Goal: Information Seeking & Learning: Learn about a topic

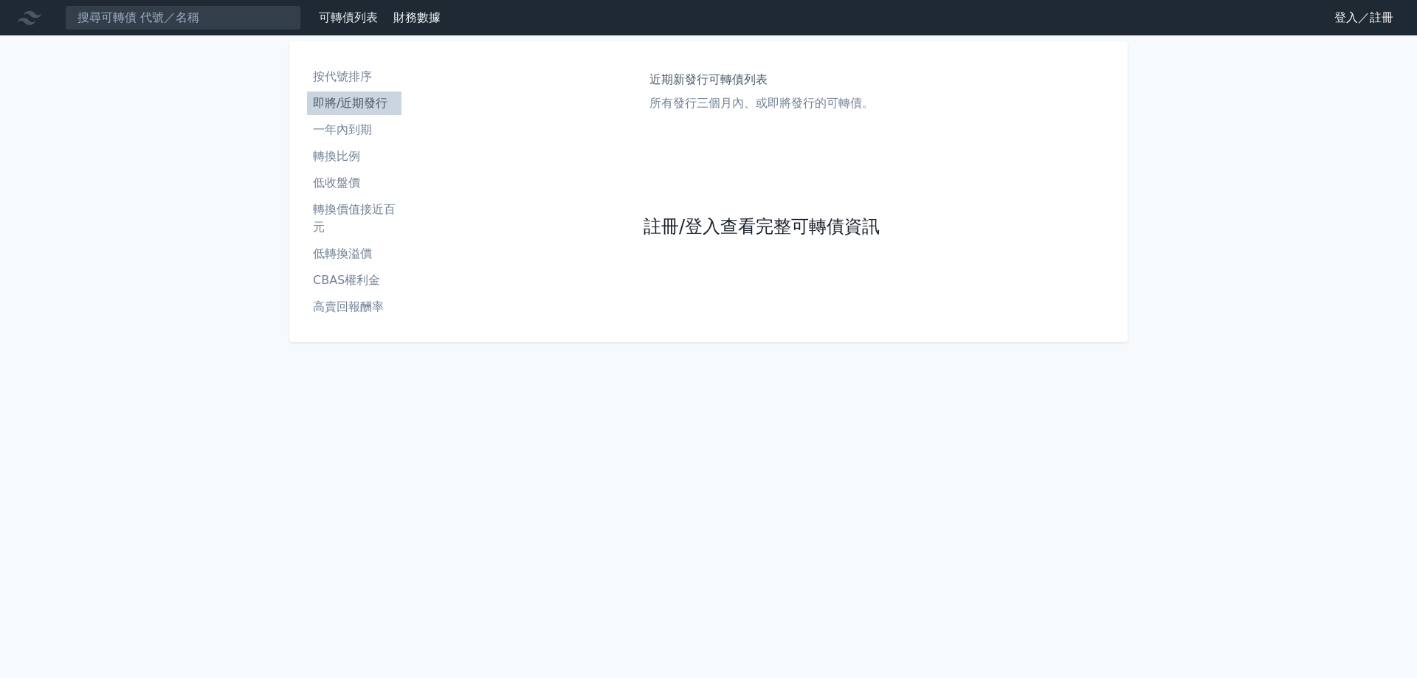
click at [724, 224] on link "註冊/登入查看完整可轉債資訊" at bounding box center [761, 227] width 236 height 24
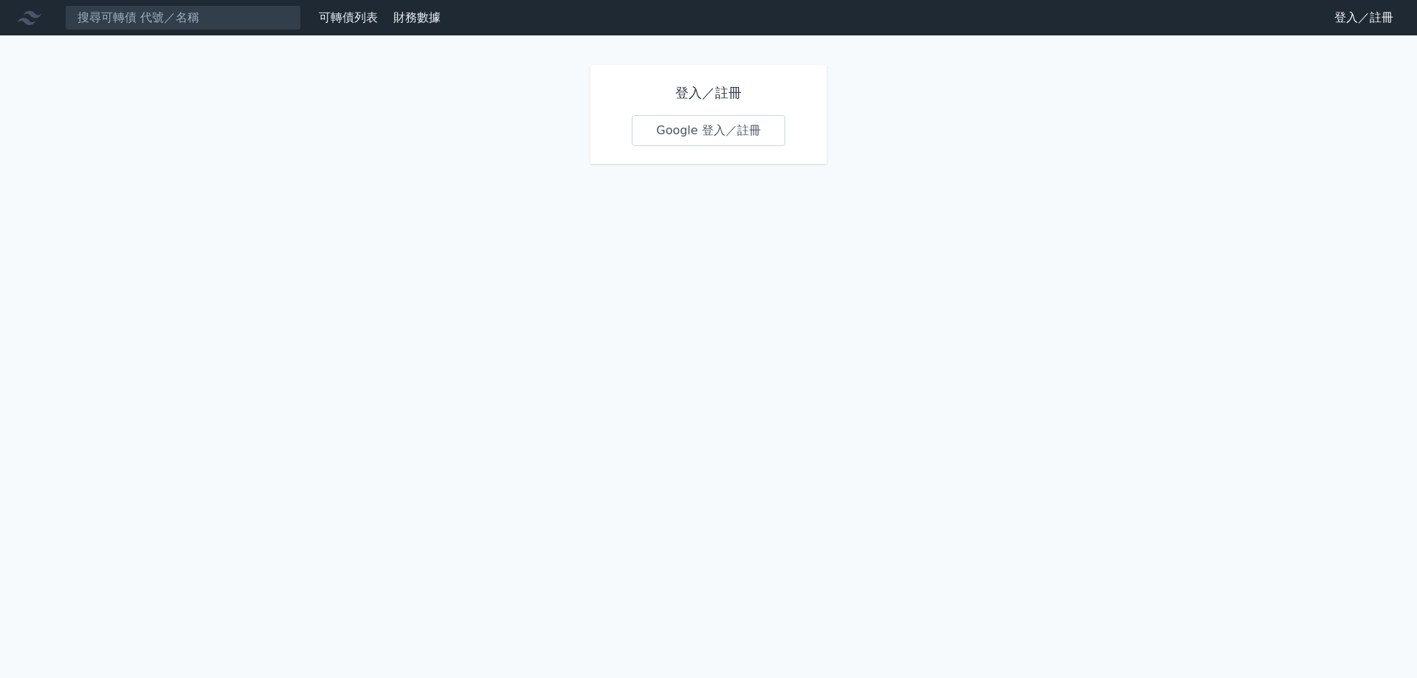
click at [707, 123] on link "Google 登入／註冊" at bounding box center [708, 130] width 153 height 31
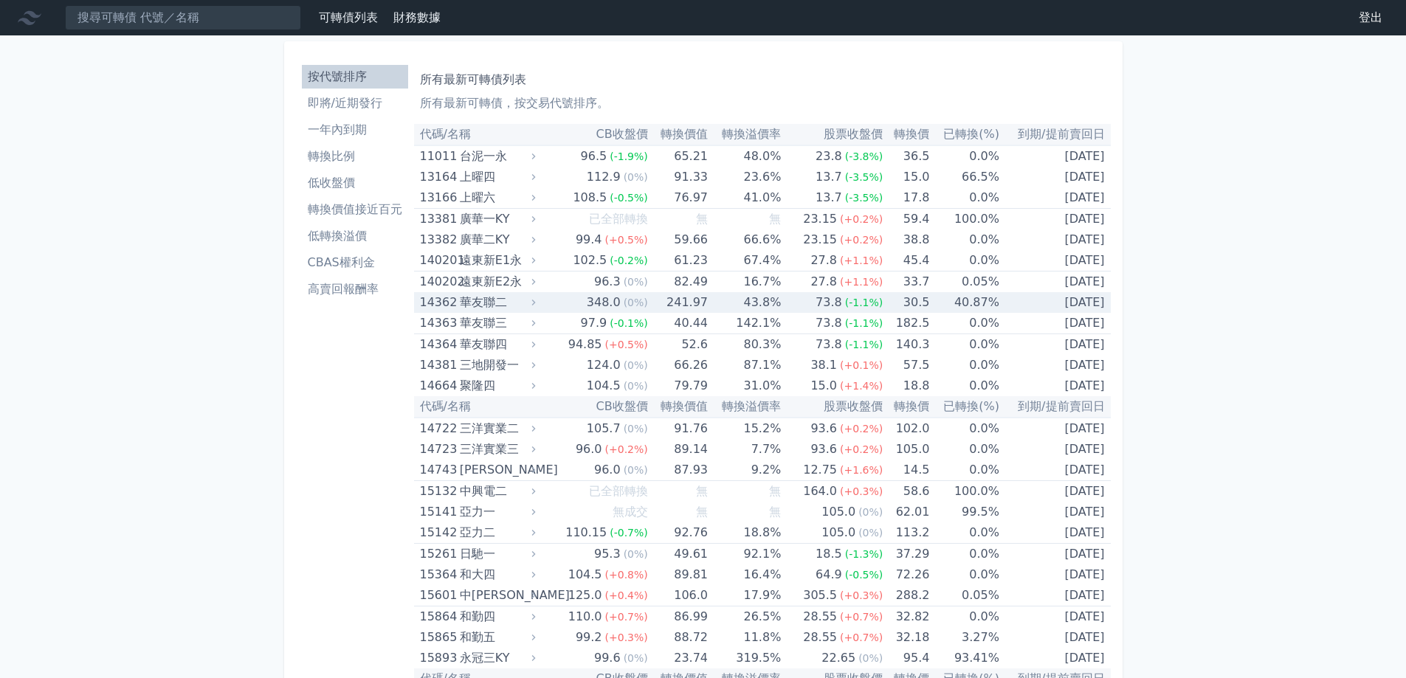
scroll to position [1451, 0]
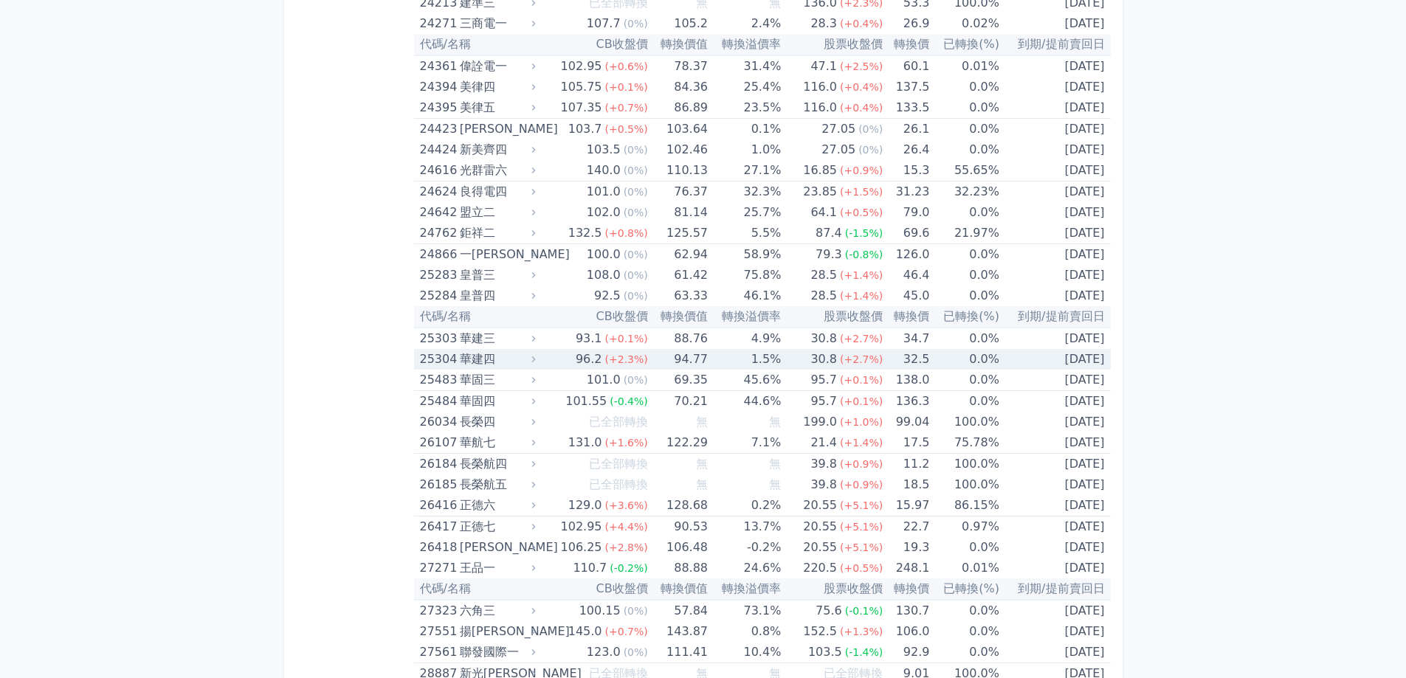
click at [475, 362] on div "華建四" at bounding box center [496, 359] width 73 height 21
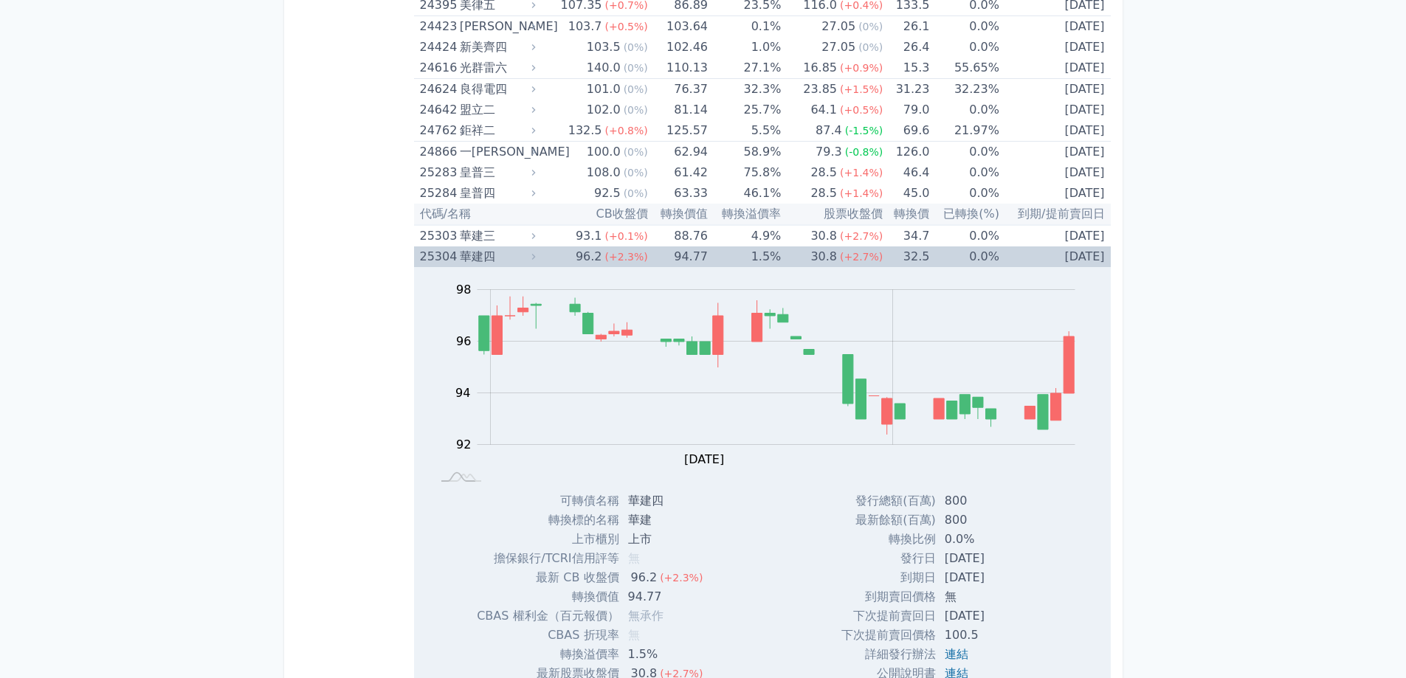
scroll to position [1673, 0]
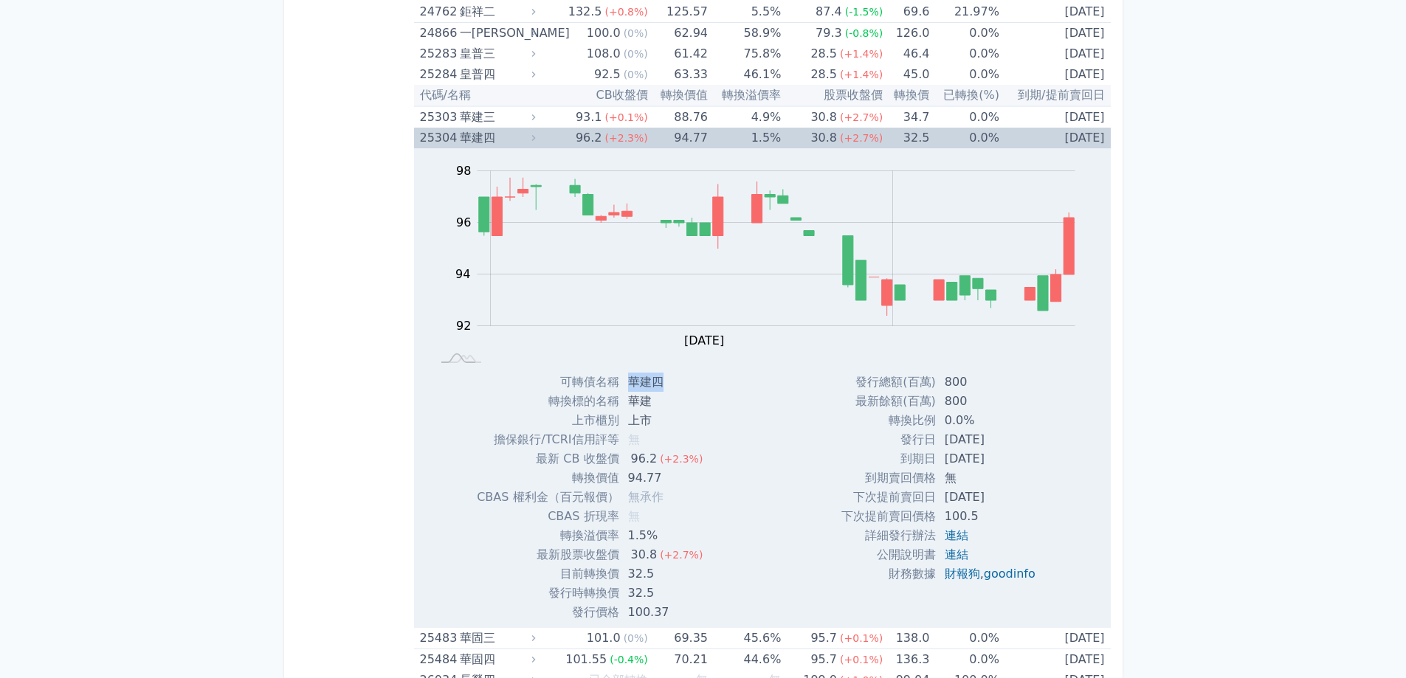
drag, startPoint x: 623, startPoint y: 379, endPoint x: 667, endPoint y: 379, distance: 43.5
click at [667, 379] on td "華建四" at bounding box center [667, 382] width 96 height 19
copy td "華建四"
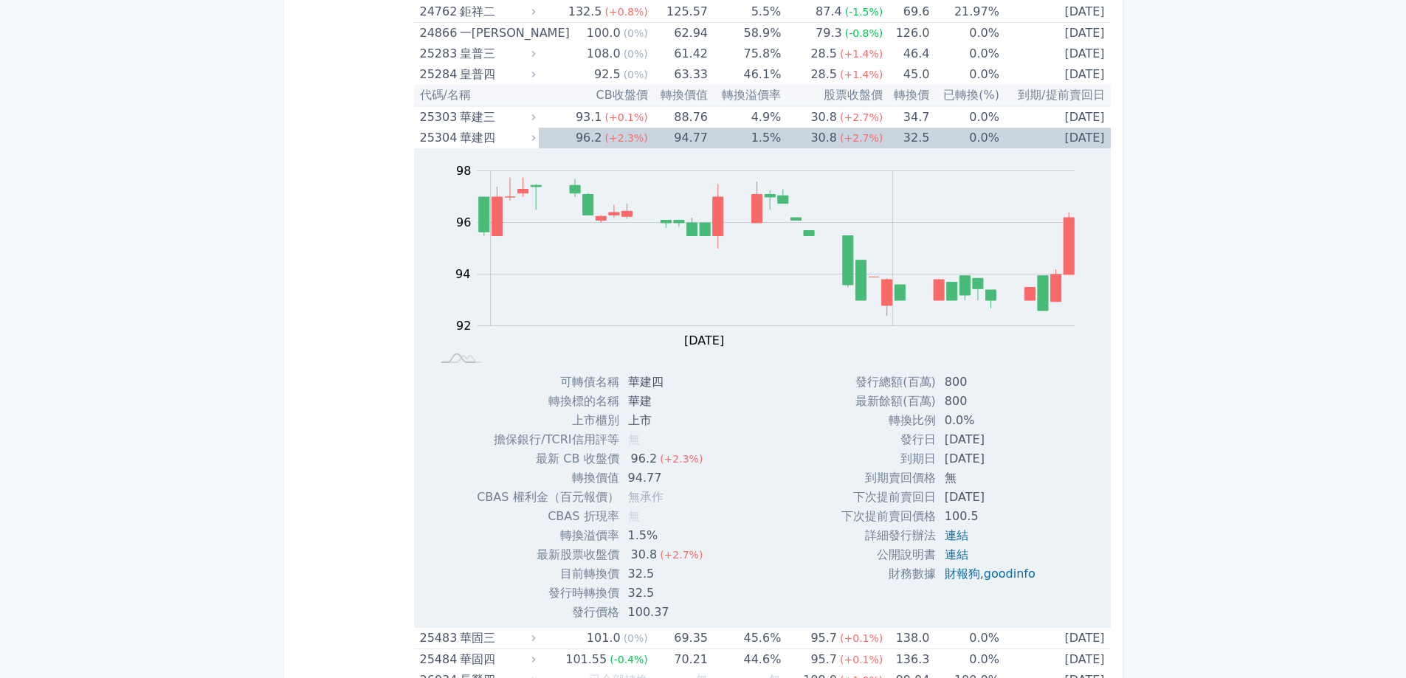
click at [532, 141] on icon at bounding box center [533, 138] width 10 height 10
